Goal: Information Seeking & Learning: Find specific fact

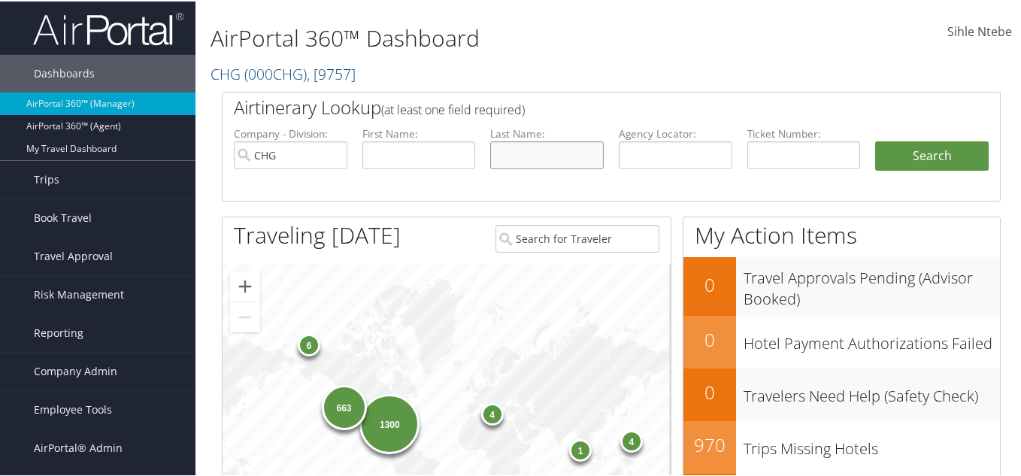
click at [527, 151] on input "text" at bounding box center [547, 154] width 114 height 28
click at [330, 155] on input "CHG" at bounding box center [291, 154] width 114 height 28
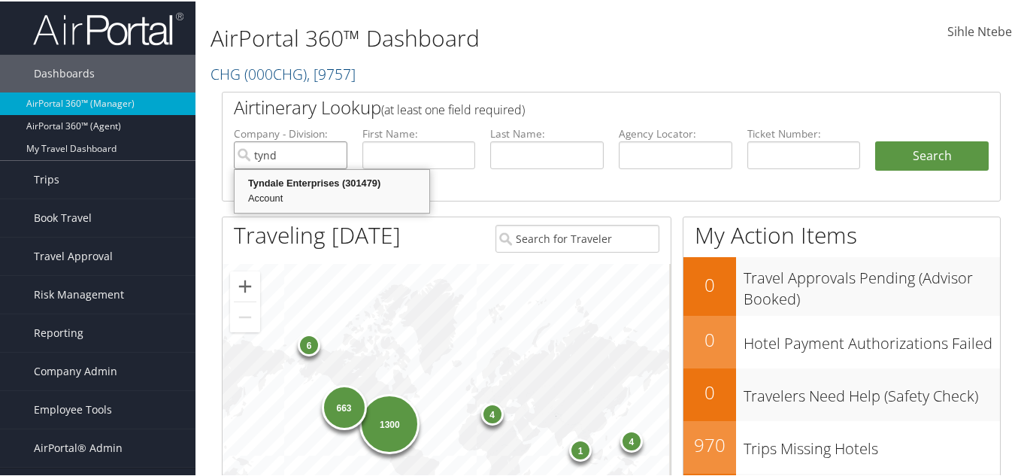
click at [332, 184] on div "Tyndale Enterprises (301479)" at bounding box center [332, 181] width 190 height 15
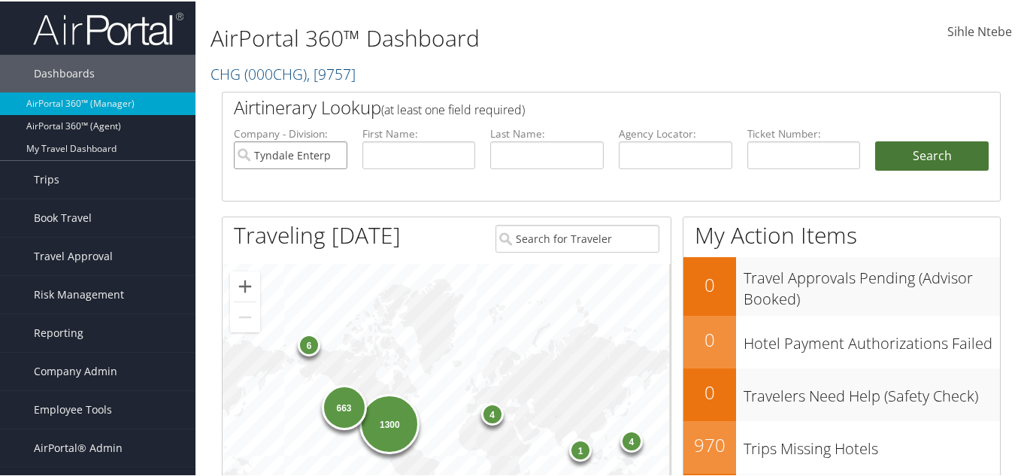
type input "Tyndale Enterprises"
click at [917, 156] on button "Search" at bounding box center [932, 155] width 114 height 30
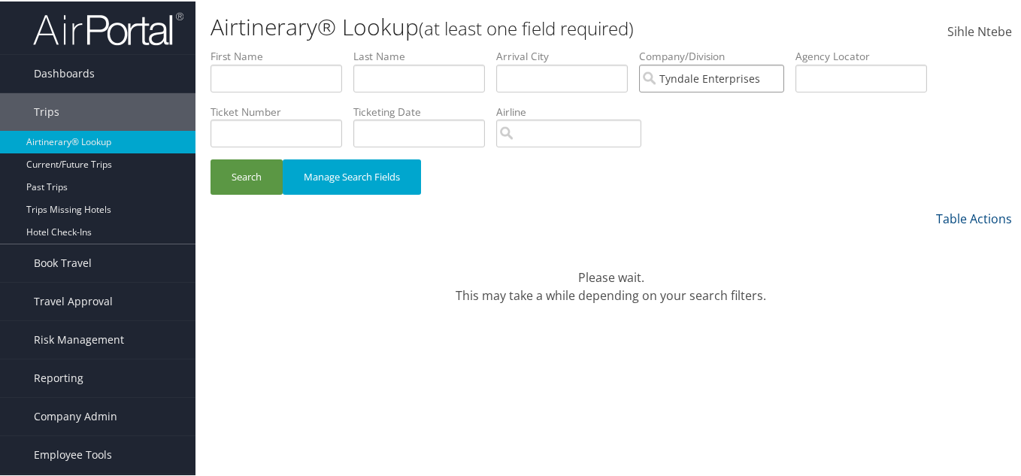
drag, startPoint x: 787, startPoint y: 78, endPoint x: 672, endPoint y: 85, distance: 115.2
click at [672, 85] on input "Tyndale Enterprises" at bounding box center [711, 77] width 145 height 28
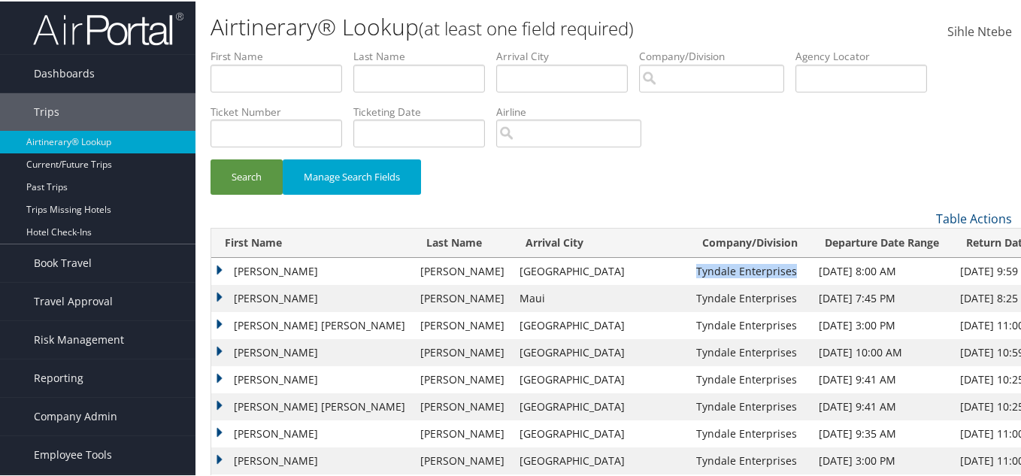
drag, startPoint x: 672, startPoint y: 270, endPoint x: 577, endPoint y: 271, distance: 94.7
click at [689, 271] on td "Tyndale Enterprises" at bounding box center [750, 269] width 123 height 27
copy td "Tyndale Enterprises"
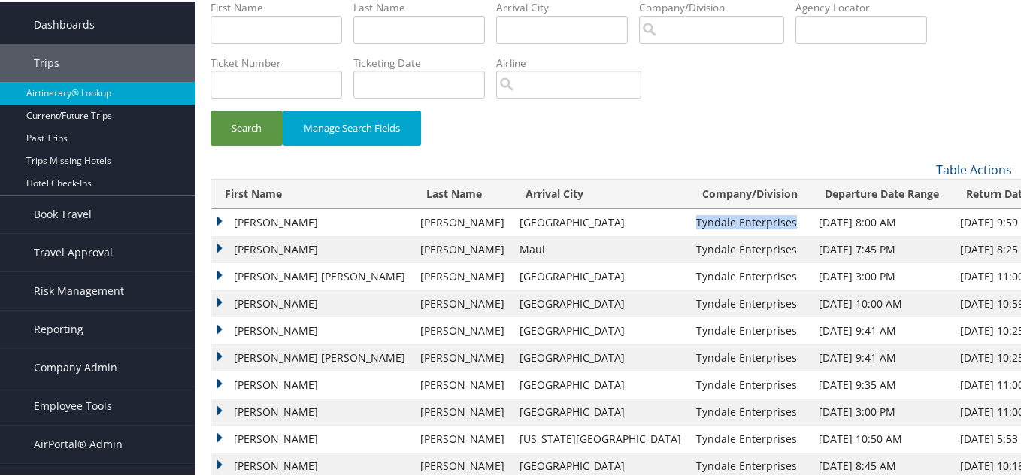
scroll to position [75, 0]
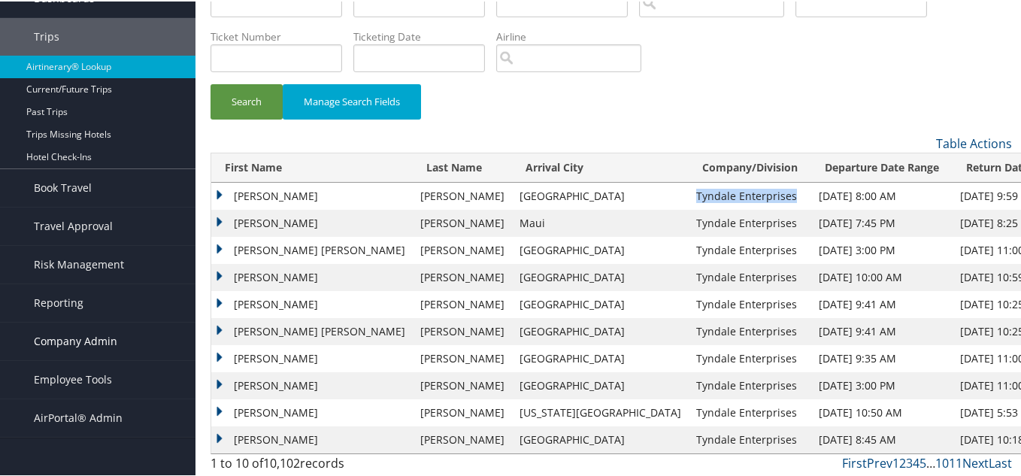
click at [77, 336] on span "Company Admin" at bounding box center [75, 340] width 83 height 38
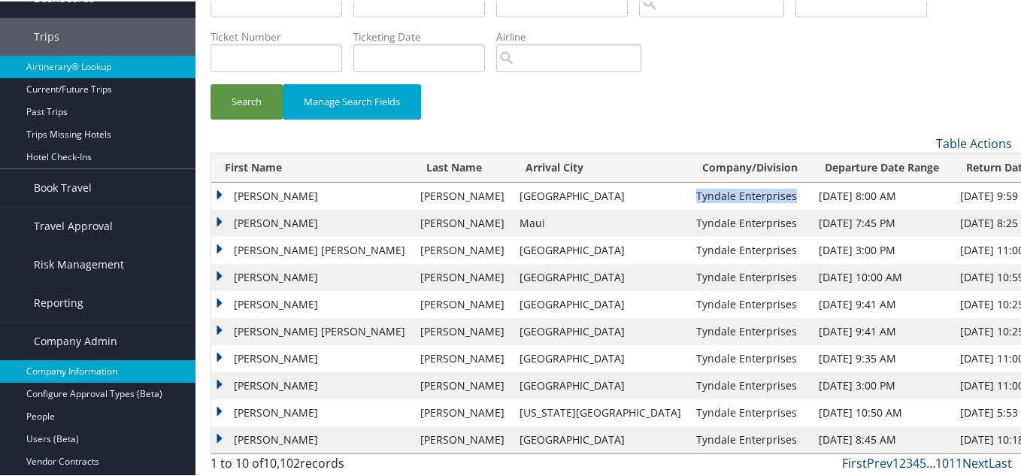
click at [76, 368] on link "Company Information" at bounding box center [98, 370] width 196 height 23
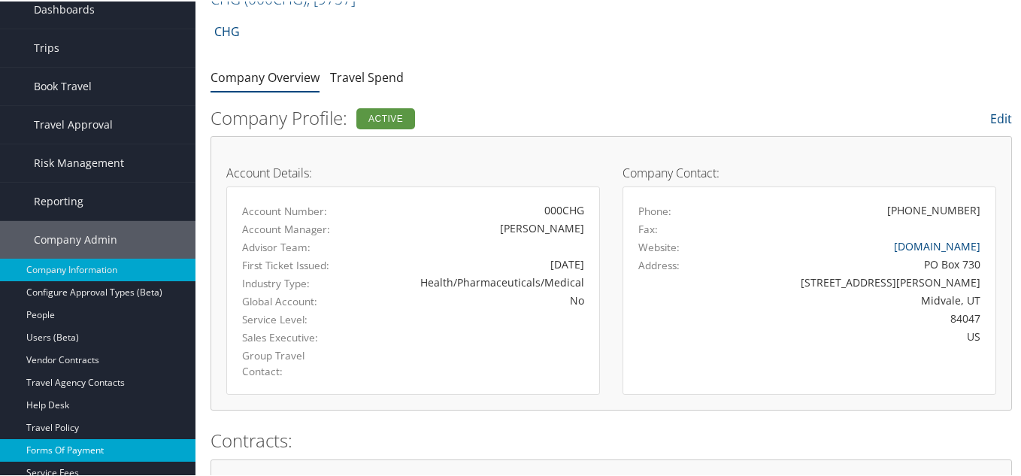
scroll to position [226, 0]
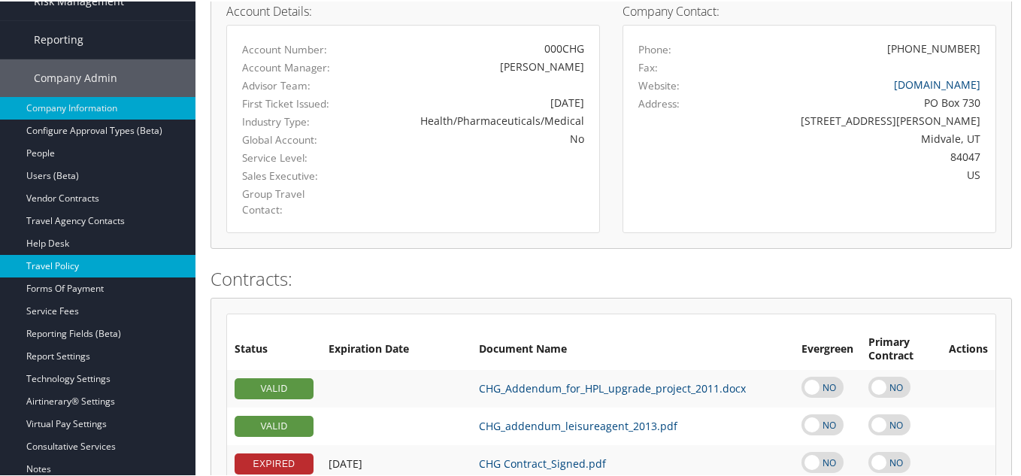
click at [64, 266] on link "Travel Policy" at bounding box center [98, 264] width 196 height 23
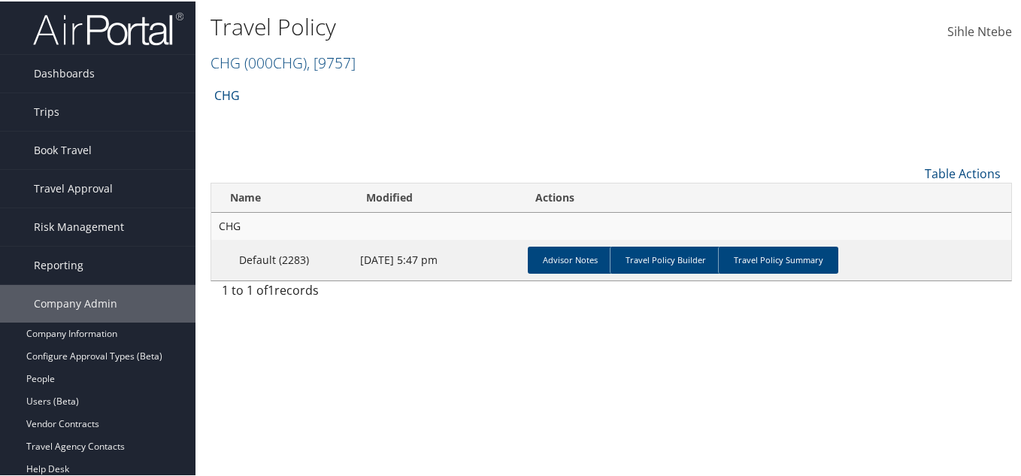
click at [375, 62] on h2 "CHG ( 000CHG ) , [ 9757 ]" at bounding box center [478, 60] width 535 height 26
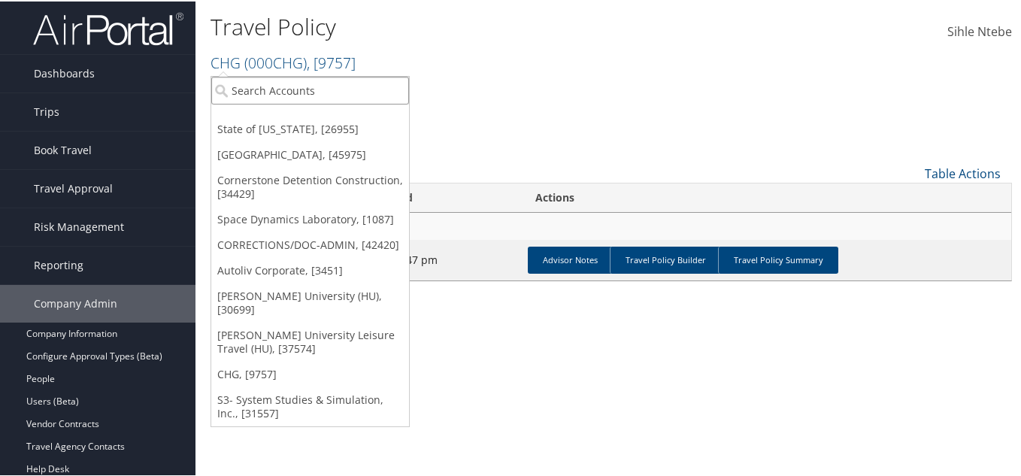
click at [356, 97] on input "search" at bounding box center [310, 89] width 198 height 28
paste input "Tyndale Enterprises"
type input "Tyndale Enterprises"
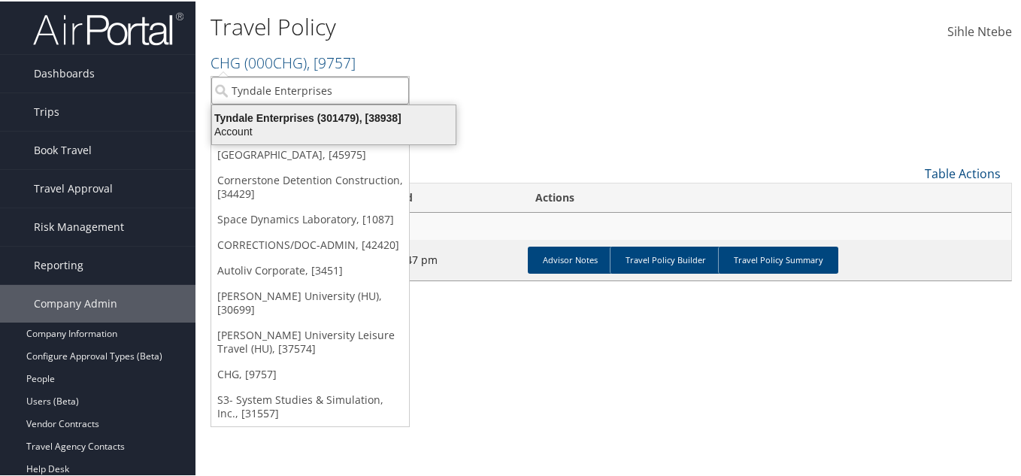
click at [367, 111] on div "Tyndale Enterprises (301479), [38938]" at bounding box center [334, 117] width 262 height 14
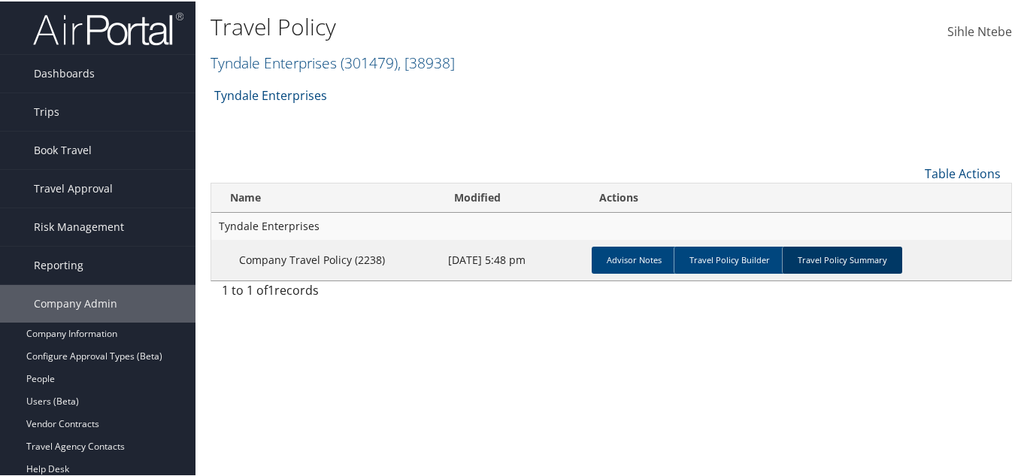
click at [850, 259] on link "Travel Policy Summary" at bounding box center [842, 258] width 120 height 27
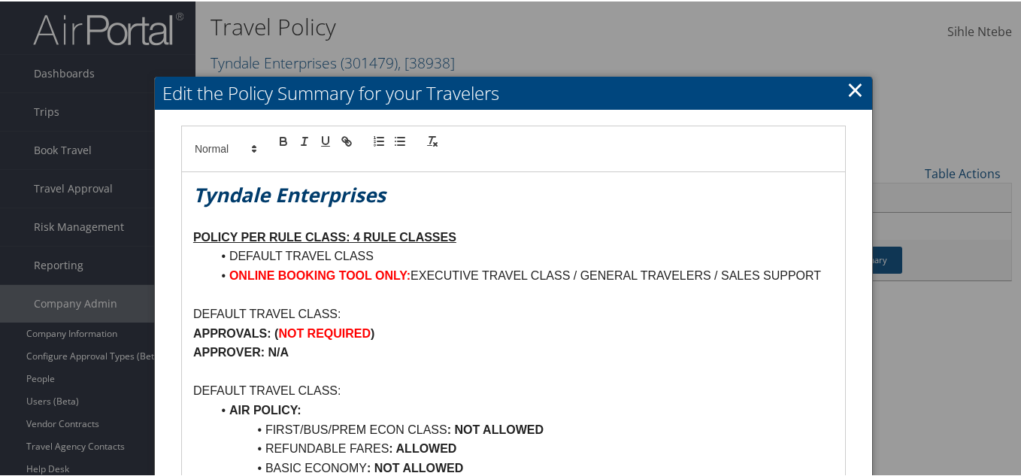
click at [857, 88] on link "×" at bounding box center [855, 88] width 17 height 30
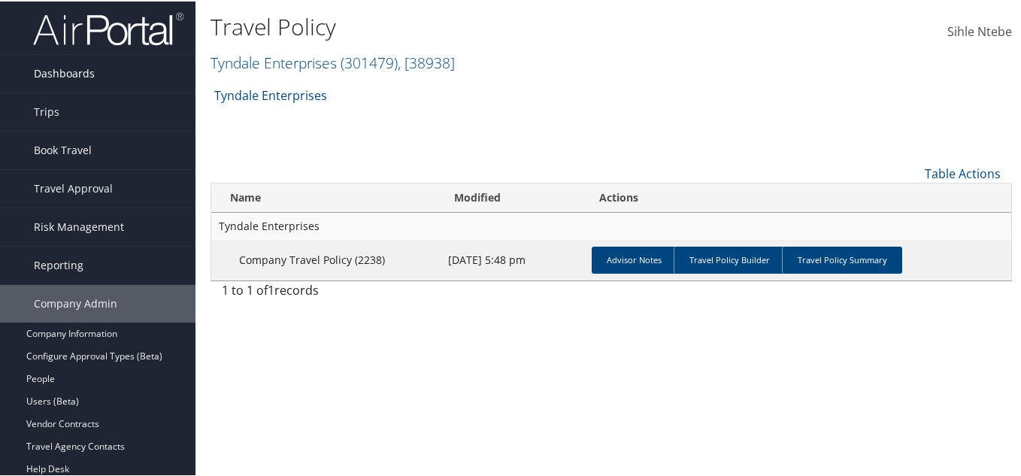
click at [78, 68] on span "Dashboards" at bounding box center [64, 72] width 61 height 38
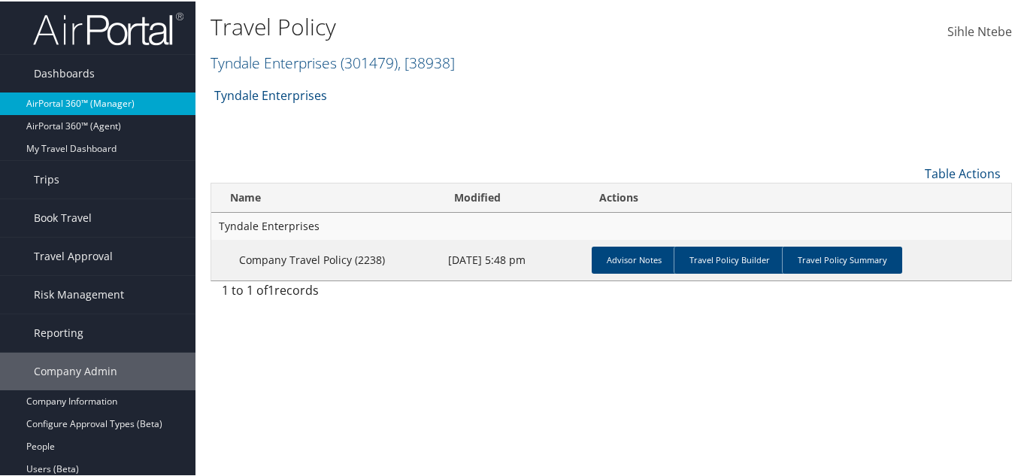
click at [118, 102] on link "AirPortal 360™ (Manager)" at bounding box center [98, 102] width 196 height 23
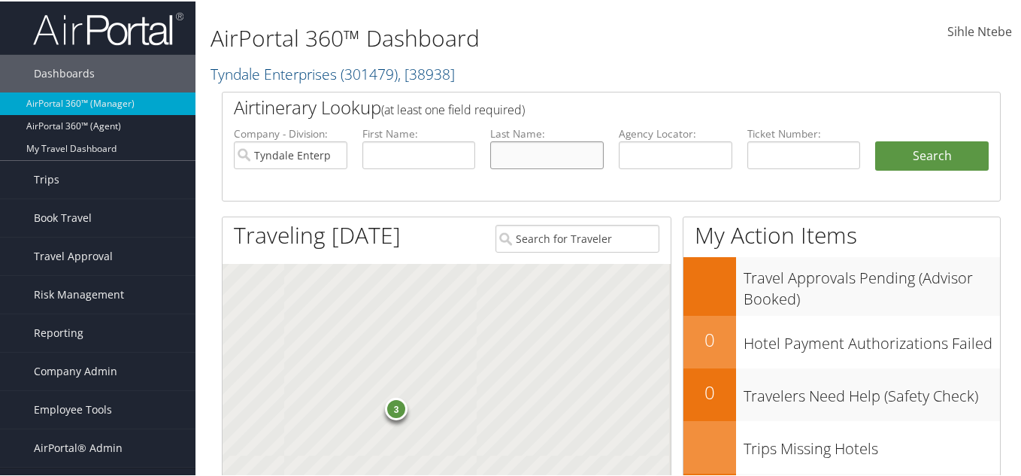
click at [530, 150] on input "text" at bounding box center [547, 154] width 114 height 28
paste input "[PERSON_NAME]"
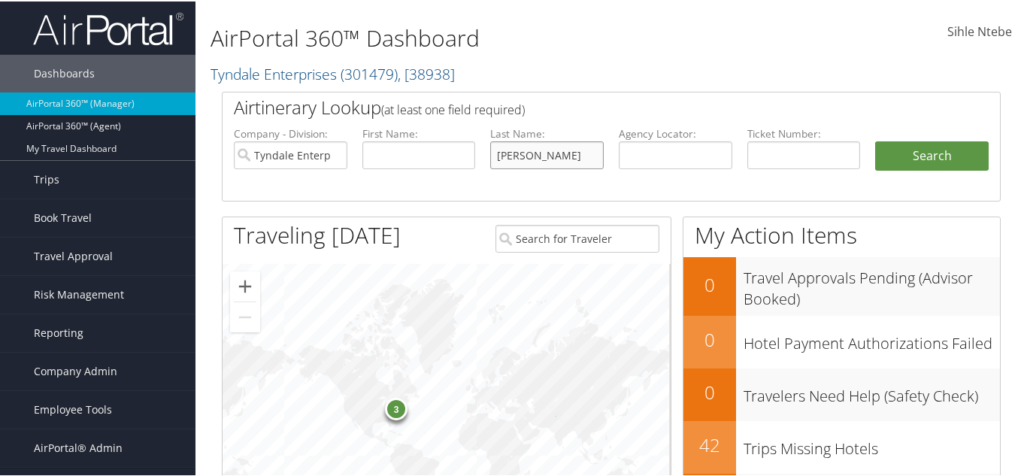
type input "[PERSON_NAME]"
click at [381, 153] on input "text" at bounding box center [419, 154] width 114 height 28
paste input "[PERSON_NAME]"
type input "[PERSON_NAME]"
click at [334, 153] on input "Tyndale Enterprises" at bounding box center [291, 154] width 114 height 28
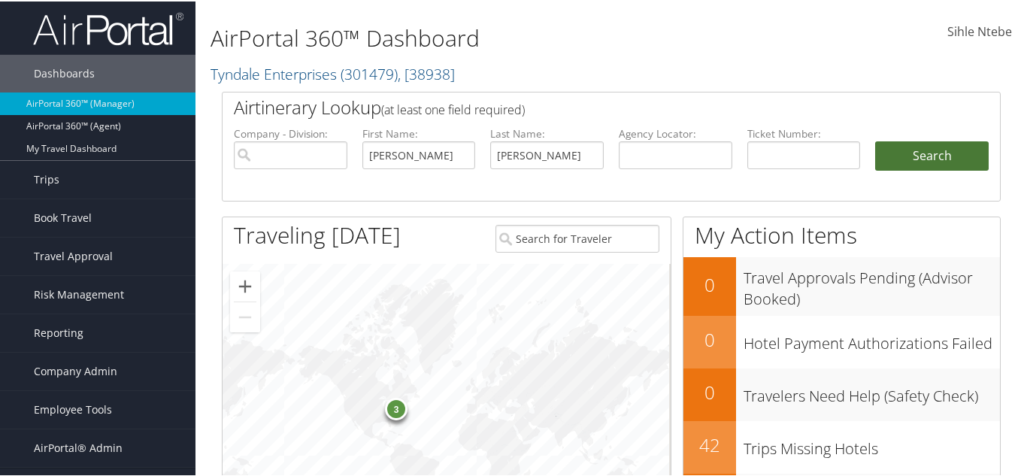
click at [932, 149] on button "Search" at bounding box center [932, 155] width 114 height 30
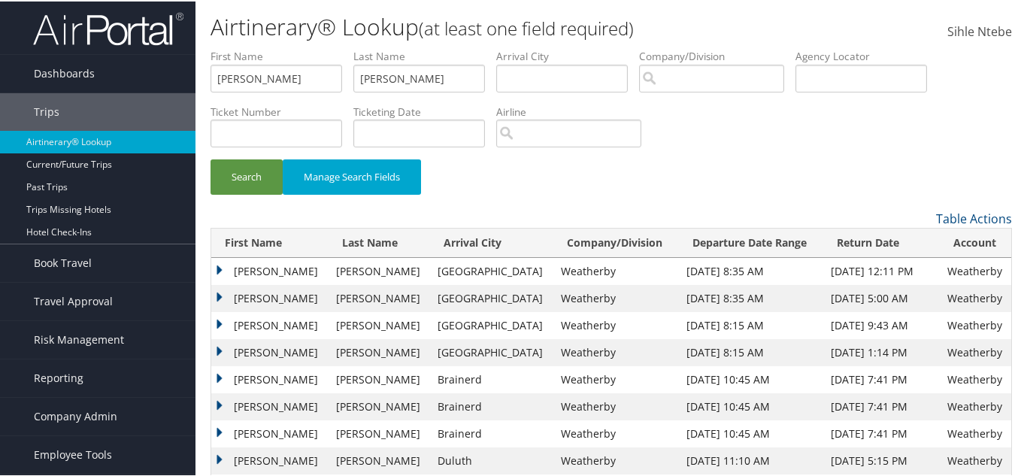
click at [219, 294] on td "[PERSON_NAME]" at bounding box center [269, 296] width 117 height 27
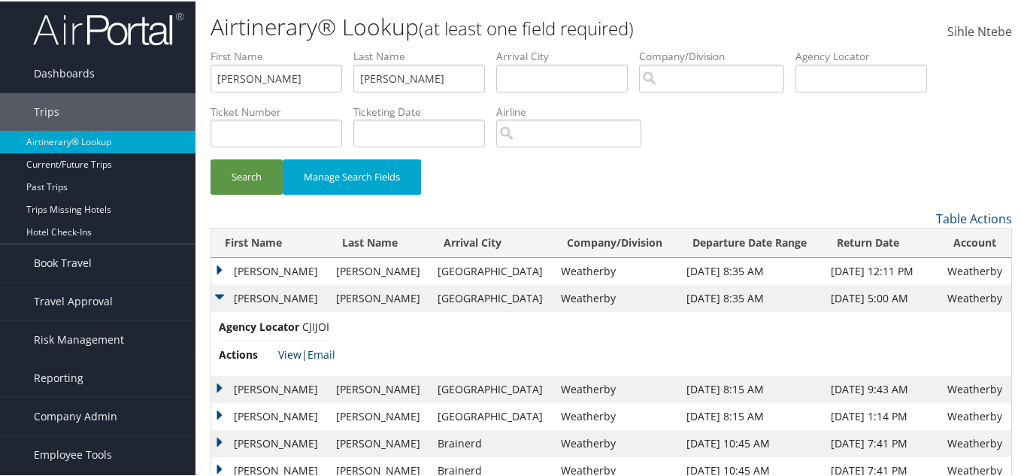
click at [291, 350] on link "View" at bounding box center [289, 353] width 23 height 14
drag, startPoint x: 335, startPoint y: 324, endPoint x: 303, endPoint y: 324, distance: 32.3
click at [303, 324] on li "Agency Locator CJIJOI" at bounding box center [277, 328] width 117 height 23
copy span "CJIJOI"
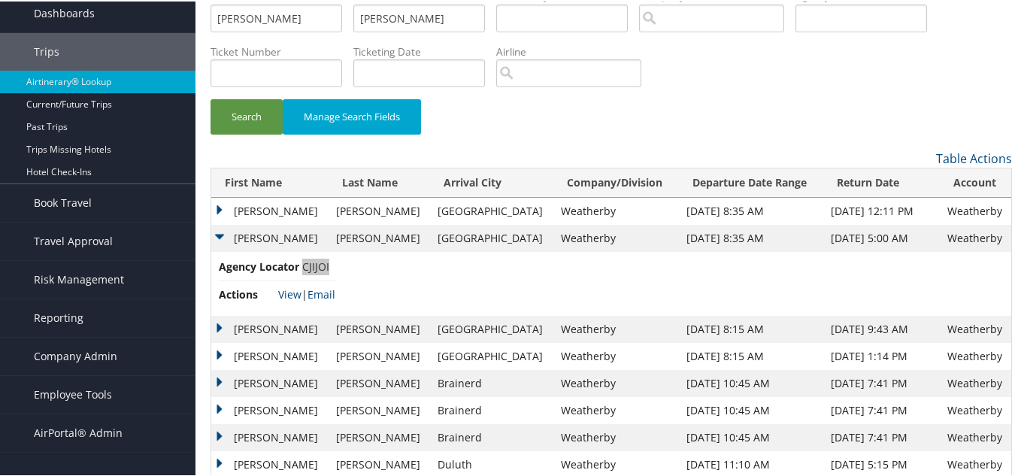
scroll to position [139, 0]
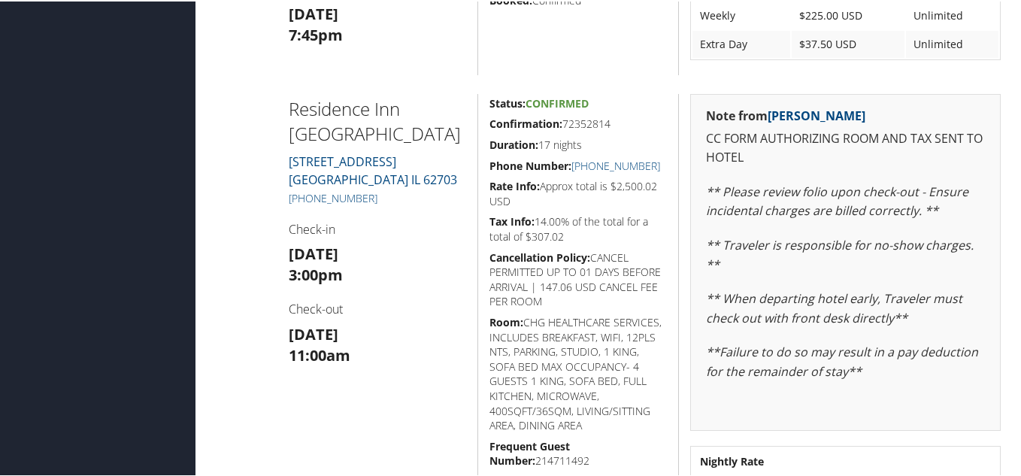
scroll to position [1278, 0]
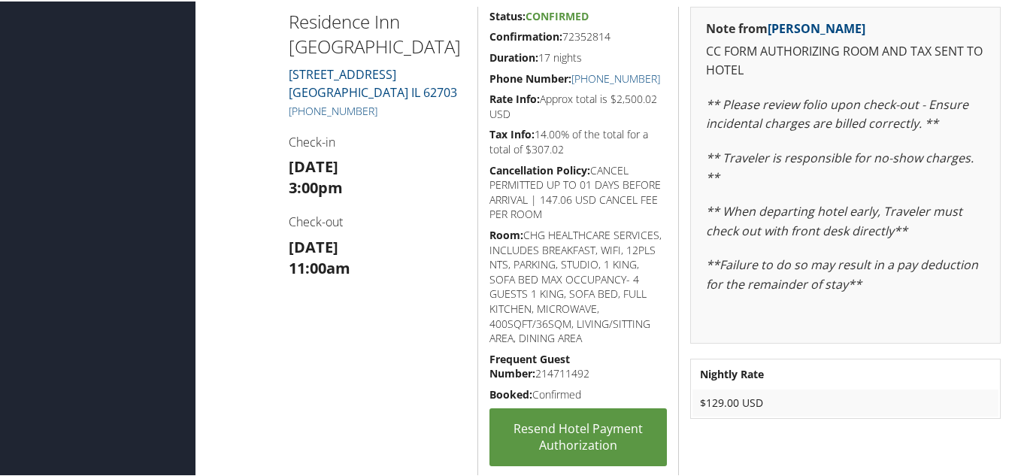
drag, startPoint x: 379, startPoint y: 129, endPoint x: 293, endPoint y: 132, distance: 85.8
click at [293, 117] on h5 "[PHONE_NUMBER]" at bounding box center [378, 109] width 178 height 15
copy link "[PHONE_NUMBER]"
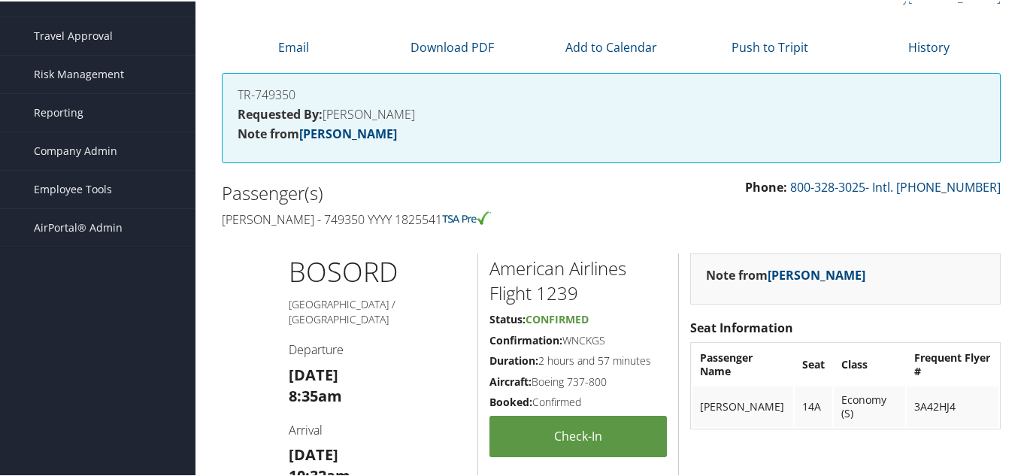
scroll to position [0, 0]
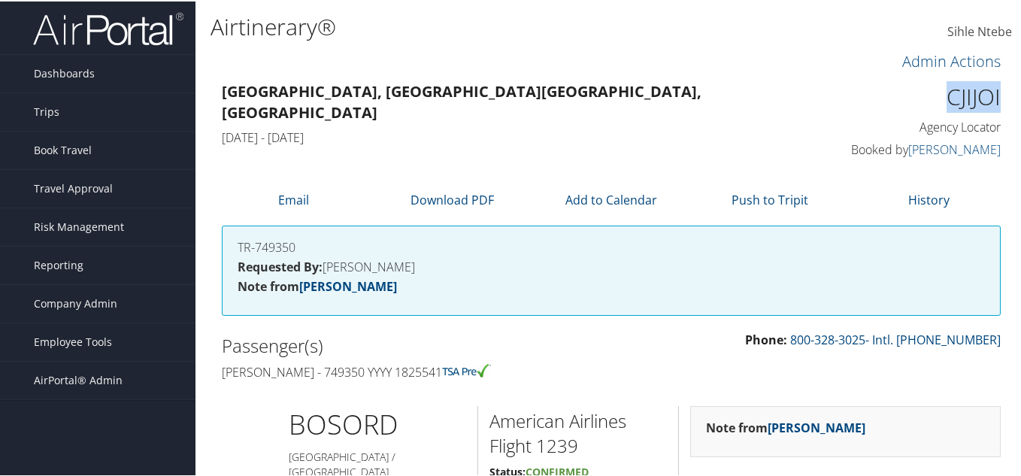
drag, startPoint x: 996, startPoint y: 97, endPoint x: 926, endPoint y: 98, distance: 69.2
click at [926, 98] on div "CJIJOI Agency Locator Agency Locator CJIJOI Booked by [PERSON_NAME] Booked by […" at bounding box center [912, 120] width 201 height 86
copy h1 "CJIJOI"
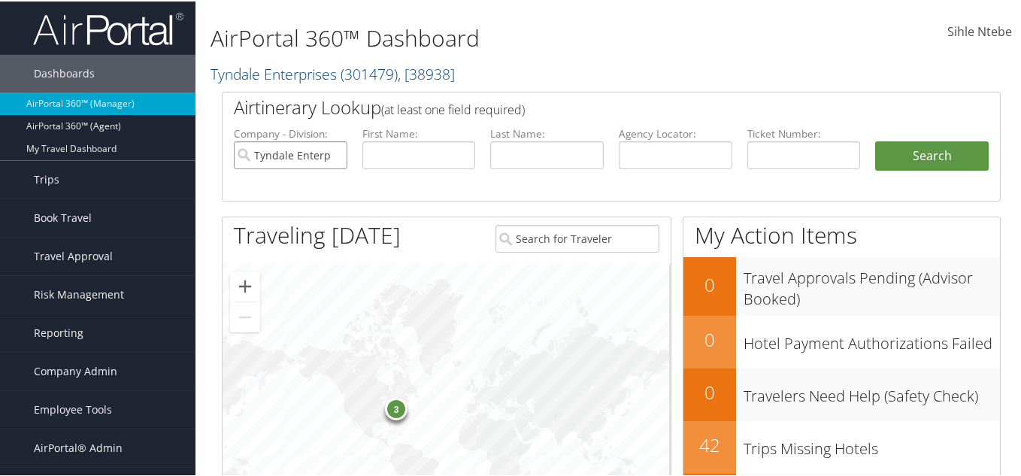
click at [334, 154] on input "Tyndale Enterprises" at bounding box center [291, 154] width 114 height 28
drag, startPoint x: 416, startPoint y: 151, endPoint x: 476, endPoint y: 156, distance: 60.4
click at [415, 152] on input "text" at bounding box center [419, 154] width 114 height 28
click at [514, 156] on input "text" at bounding box center [547, 154] width 114 height 28
paste input "AHMAD"
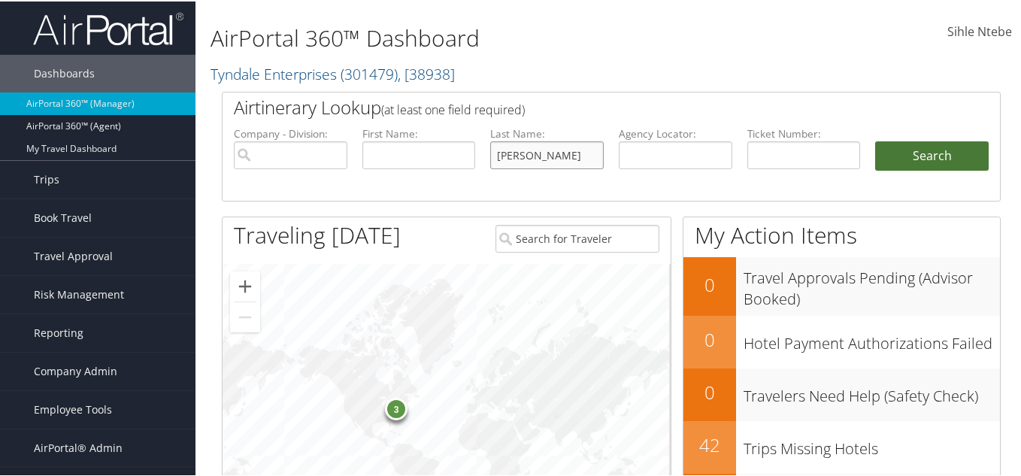
type input "AHMAD"
click at [926, 145] on button "Search" at bounding box center [932, 155] width 114 height 30
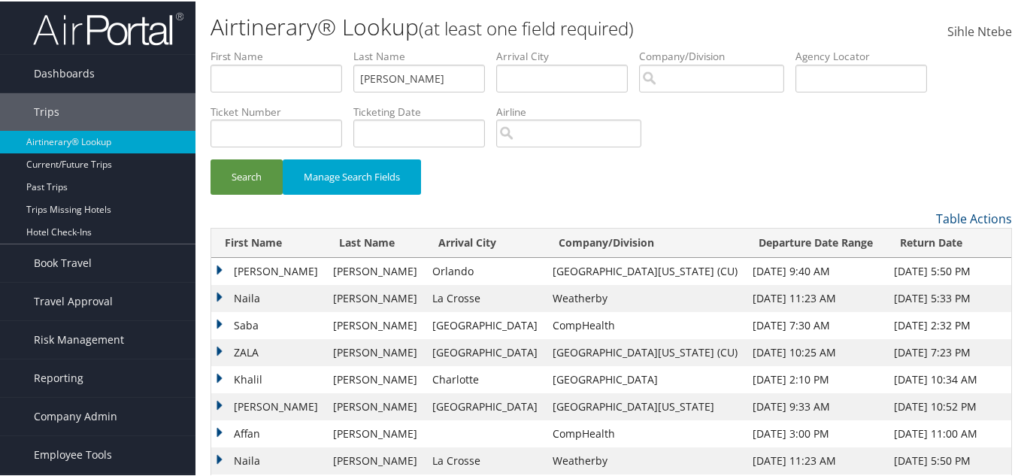
scroll to position [75, 0]
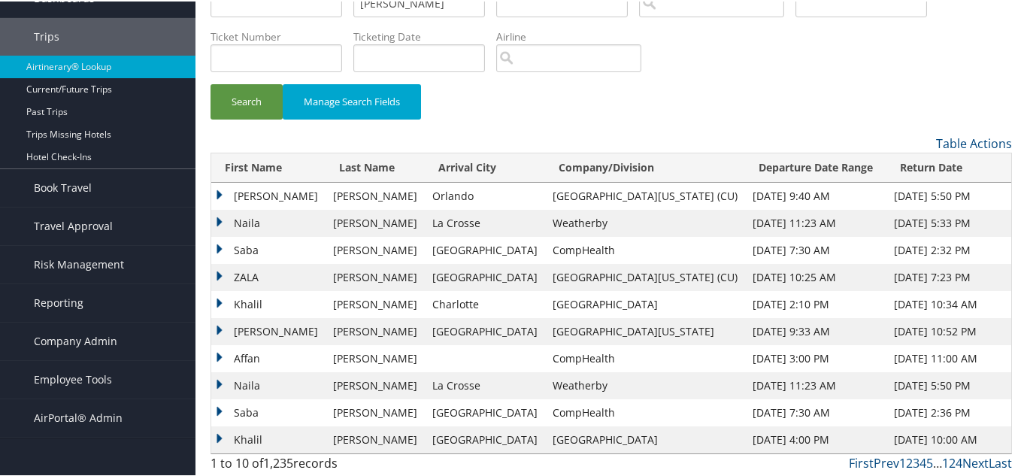
click at [216, 377] on td "Naila" at bounding box center [268, 384] width 114 height 27
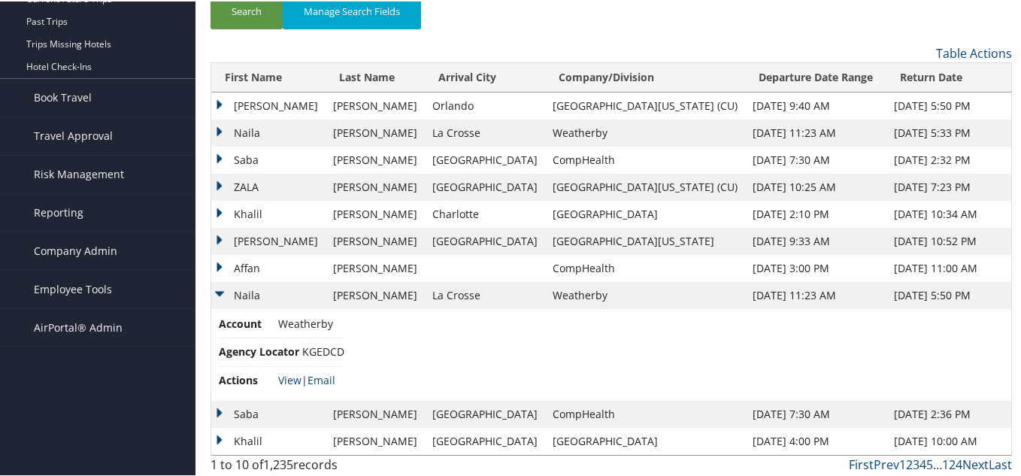
scroll to position [167, 0]
click at [288, 374] on link "View" at bounding box center [289, 377] width 23 height 14
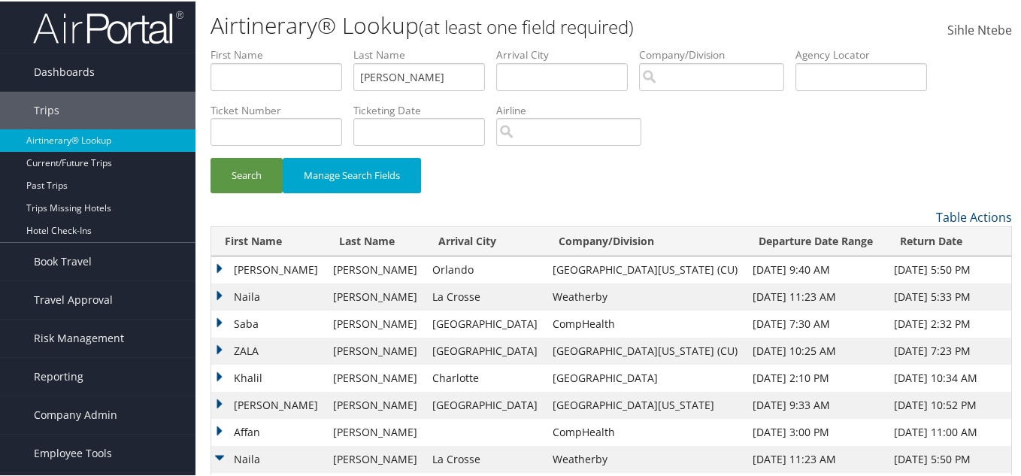
scroll to position [0, 0]
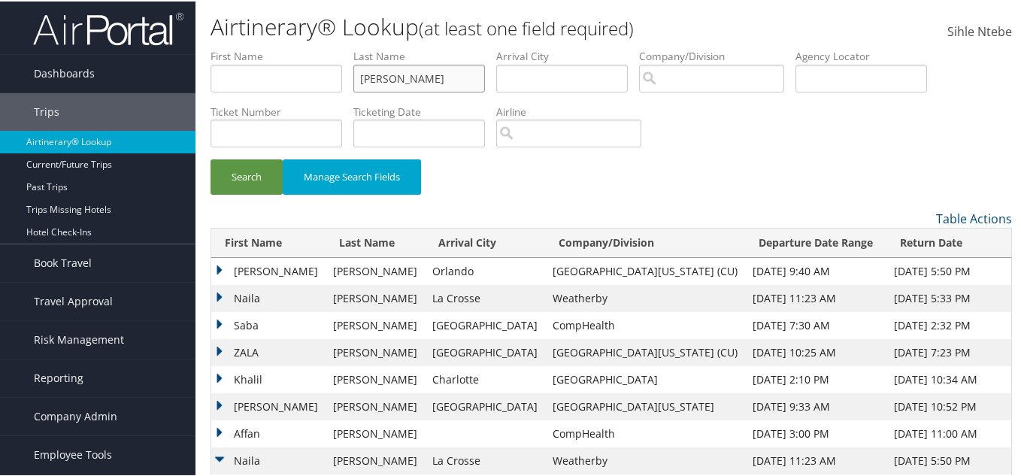
drag, startPoint x: 433, startPoint y: 82, endPoint x: 323, endPoint y: 74, distance: 110.8
click at [323, 47] on ul "First Name Last Name AHMAD Departure City Arrival City Company/Division Airport…" at bounding box center [612, 47] width 802 height 0
type input "slagle"
click at [270, 74] on input "text" at bounding box center [277, 77] width 132 height 28
type input "cynthia"
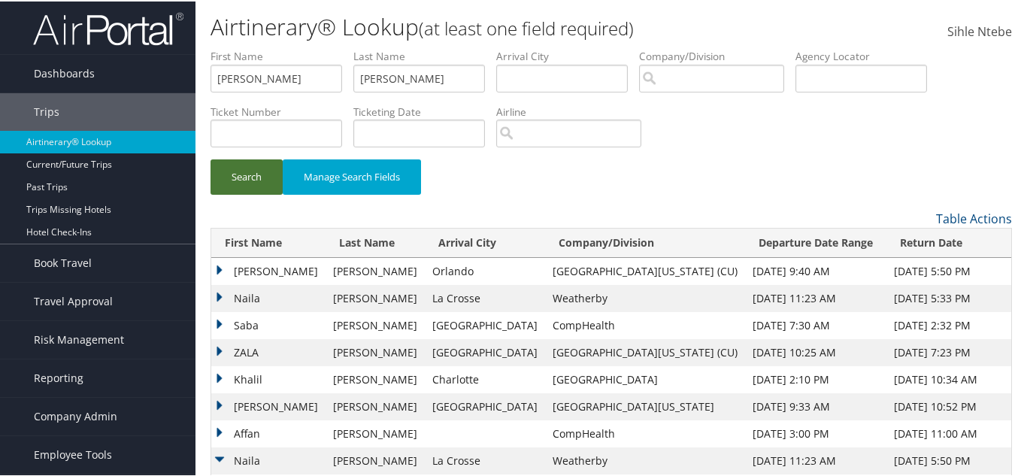
click at [251, 170] on button "Search" at bounding box center [247, 175] width 72 height 35
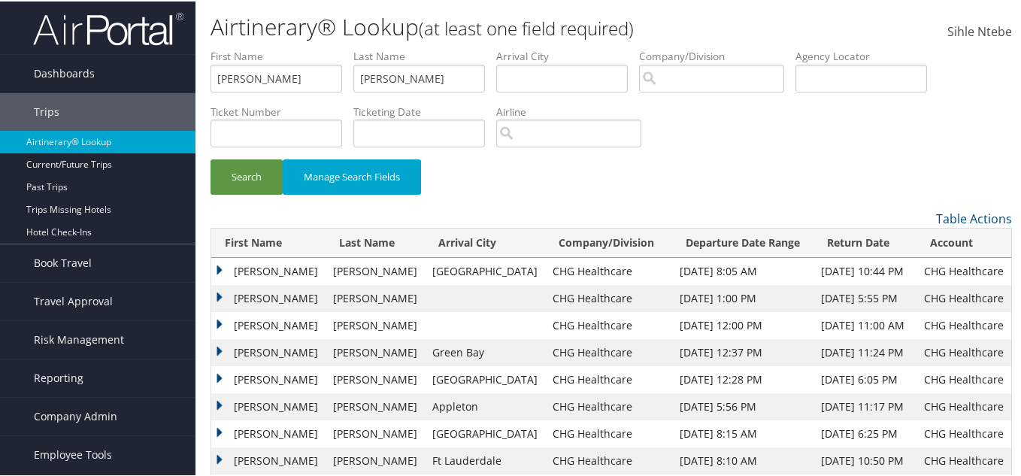
click at [221, 264] on td "Cynthia" at bounding box center [268, 269] width 114 height 27
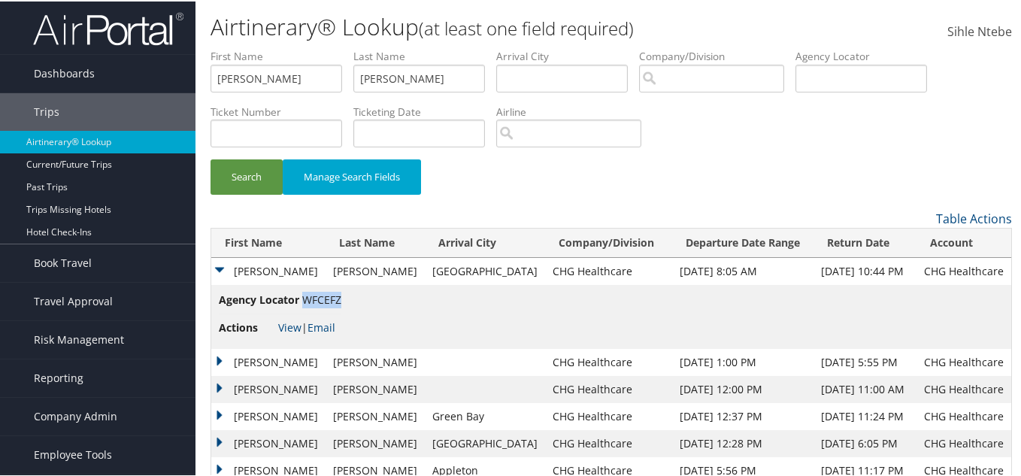
drag, startPoint x: 343, startPoint y: 299, endPoint x: 302, endPoint y: 299, distance: 41.4
click at [302, 299] on span "WFCEFZ" at bounding box center [321, 298] width 39 height 14
copy span "WFCEFZ"
click at [293, 323] on link "View" at bounding box center [289, 326] width 23 height 14
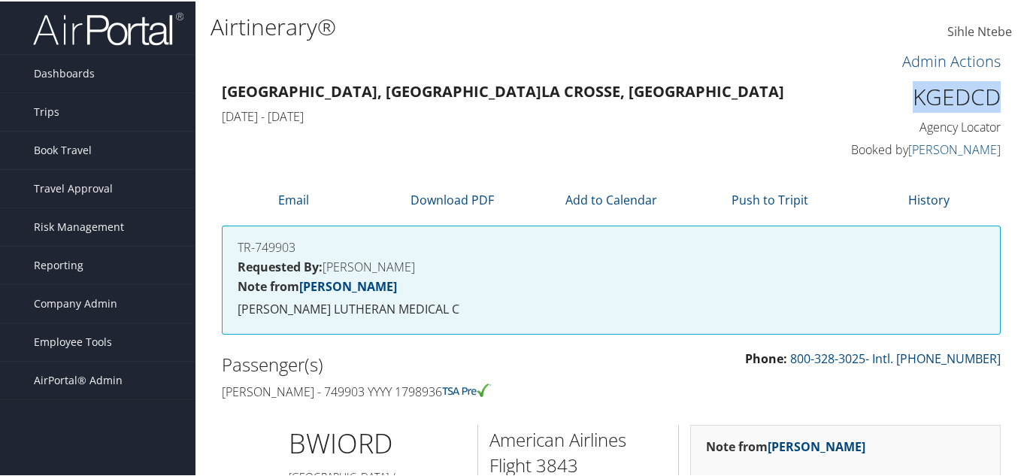
drag, startPoint x: 995, startPoint y: 95, endPoint x: 901, endPoint y: 90, distance: 94.1
click at [901, 90] on div "KGEDCD Agency Locator Agency Locator KGEDCD Booked by [PERSON_NAME] Booked by […" at bounding box center [912, 120] width 201 height 86
click at [901, 90] on h1 "KGEDCD" at bounding box center [912, 96] width 178 height 32
drag, startPoint x: 995, startPoint y: 101, endPoint x: 901, endPoint y: 99, distance: 94.0
click at [901, 99] on div "KGEDCD Agency Locator Agency Locator KGEDCD Booked by Alvaro Contreras Guerrero…" at bounding box center [912, 120] width 201 height 86
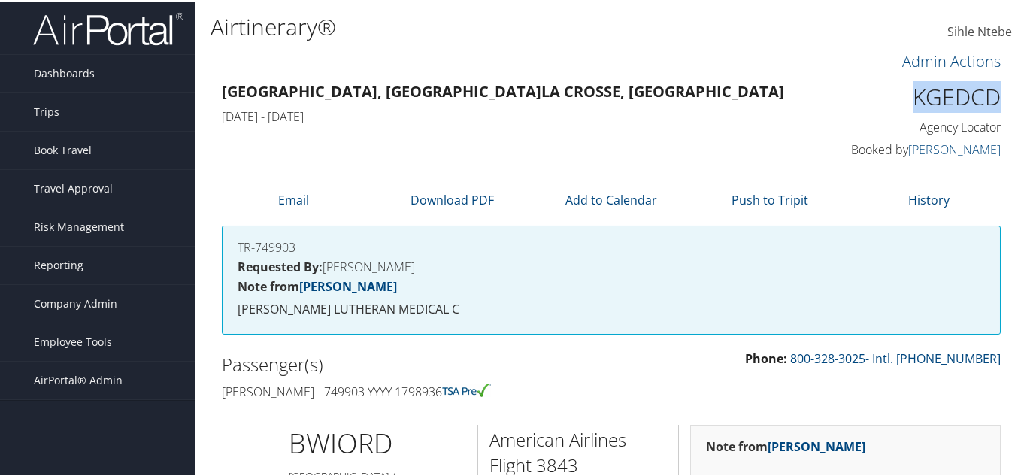
click at [901, 99] on h1 "KGEDCD" at bounding box center [912, 96] width 178 height 32
drag, startPoint x: 901, startPoint y: 99, endPoint x: 989, endPoint y: 102, distance: 88.1
click at [989, 102] on h1 "KGEDCD" at bounding box center [912, 96] width 178 height 32
copy h1 "KGEDCD"
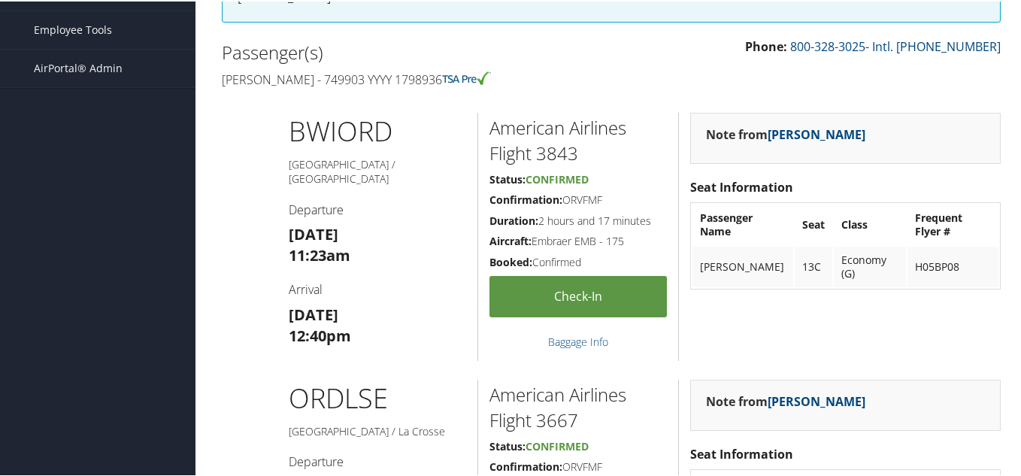
scroll to position [75, 0]
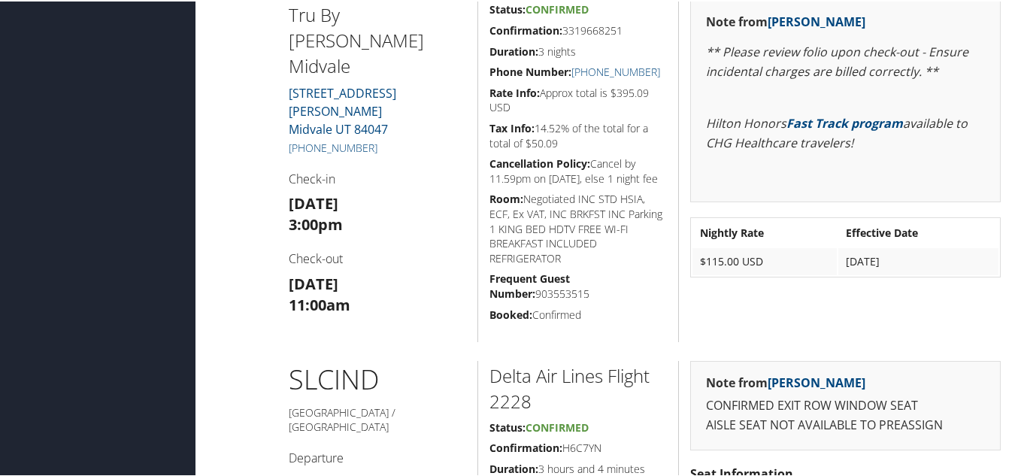
scroll to position [602, 0]
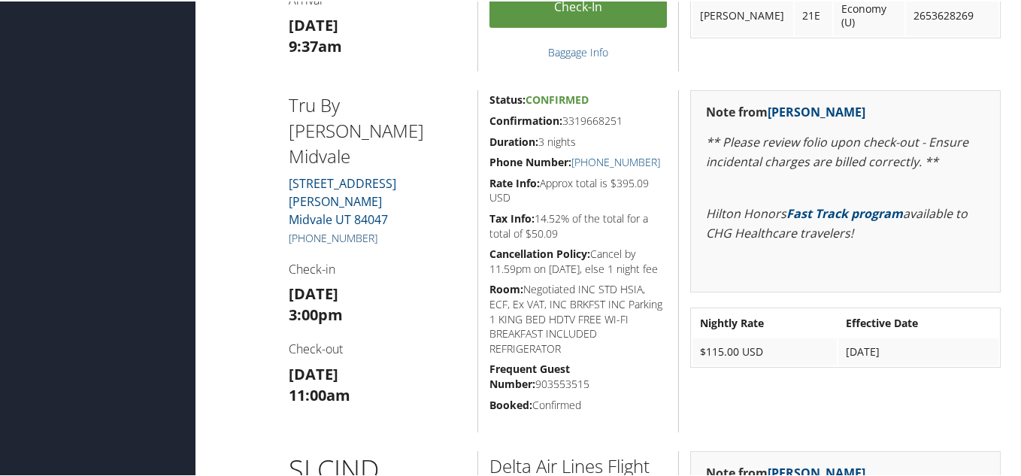
drag, startPoint x: 378, startPoint y: 210, endPoint x: 298, endPoint y: 208, distance: 80.5
click at [296, 229] on h5 "[PHONE_NUMBER]" at bounding box center [378, 236] width 178 height 15
copy link "[PHONE_NUMBER]"
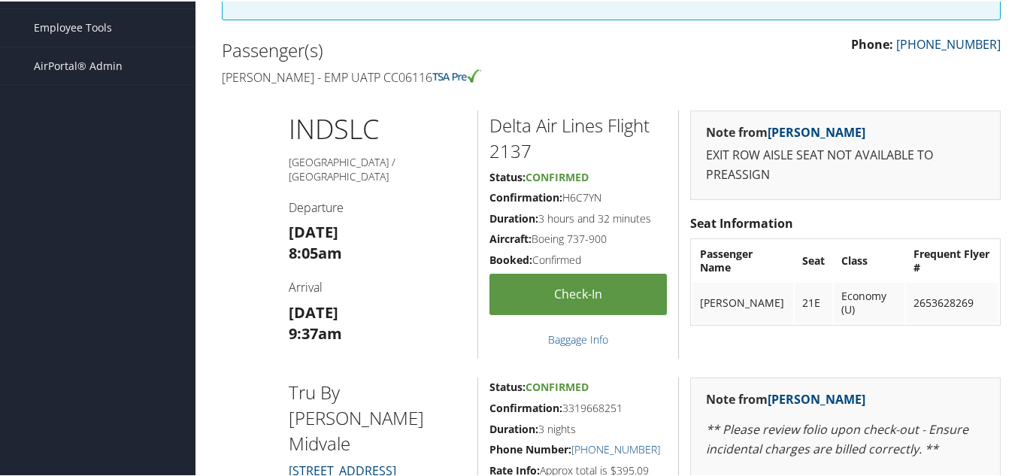
scroll to position [226, 0]
